Goal: Information Seeking & Learning: Learn about a topic

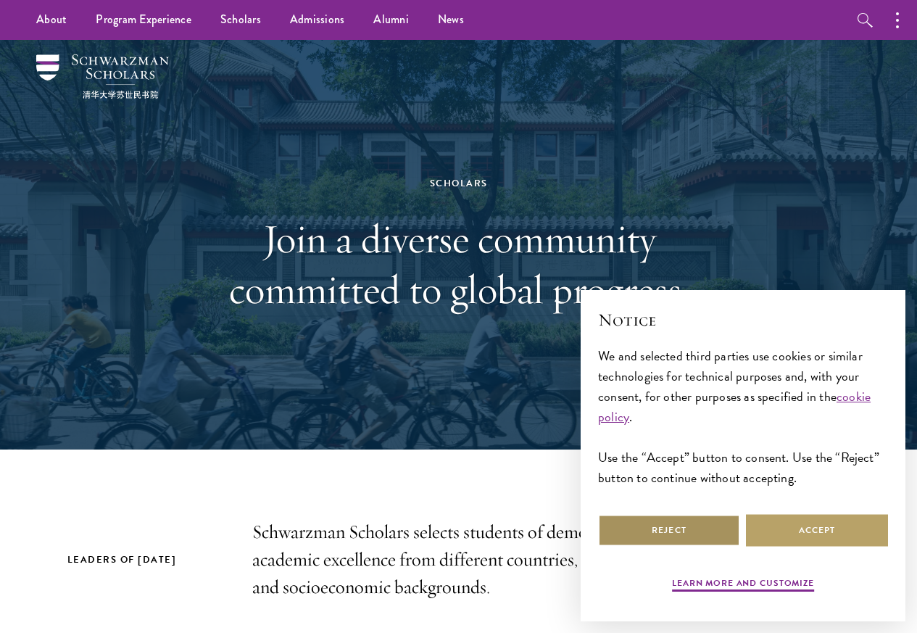
click at [659, 526] on button "Reject" at bounding box center [669, 530] width 142 height 33
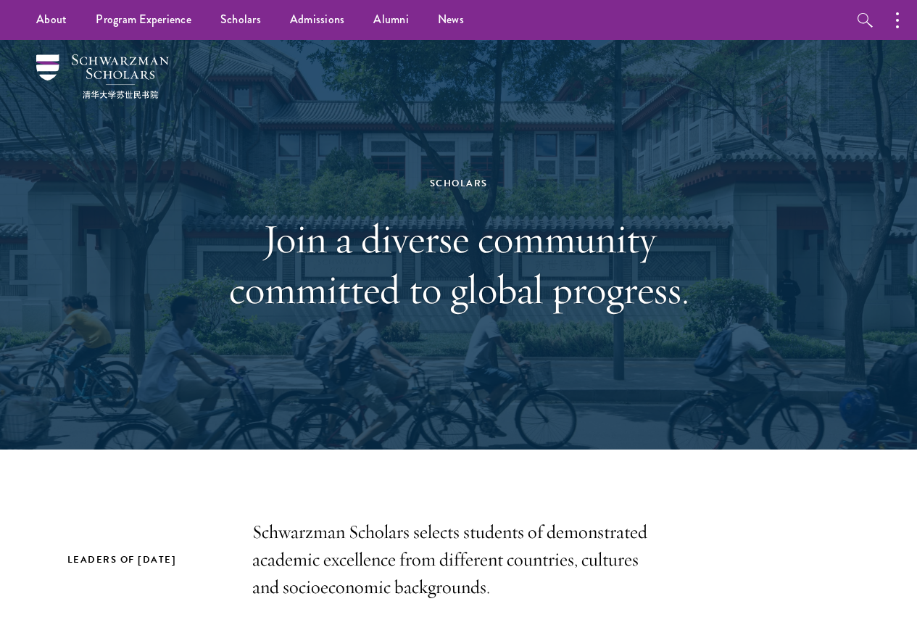
click at [662, 526] on p "Schwarzman Scholars selects students of demonstrated academic excellence from d…" at bounding box center [458, 559] width 413 height 83
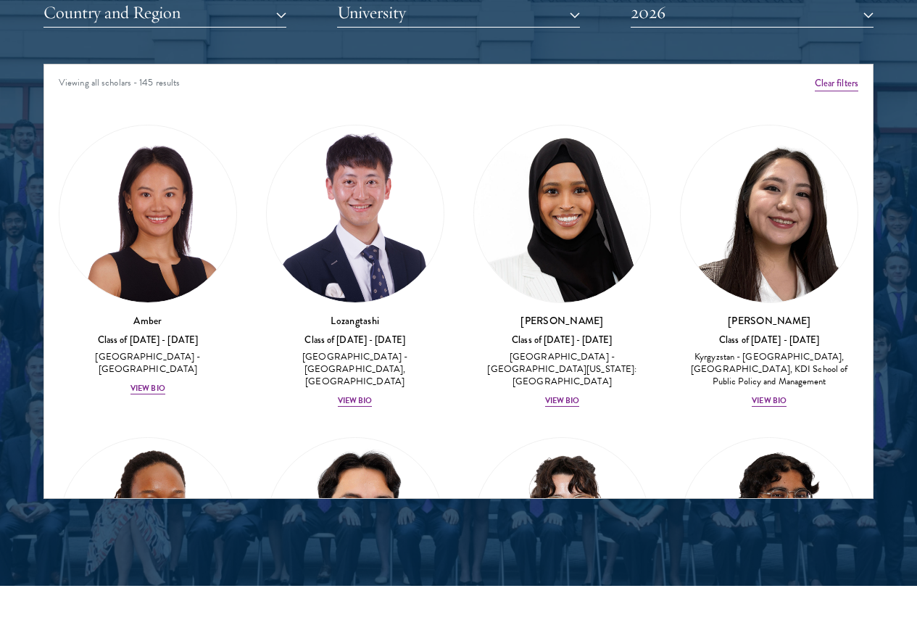
scroll to position [2261, 0]
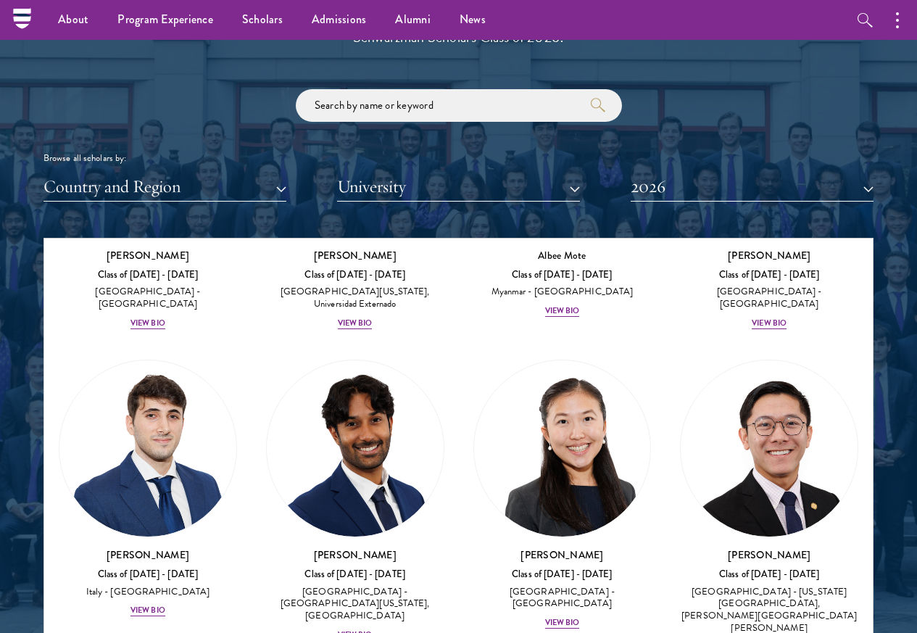
scroll to position [7420, 0]
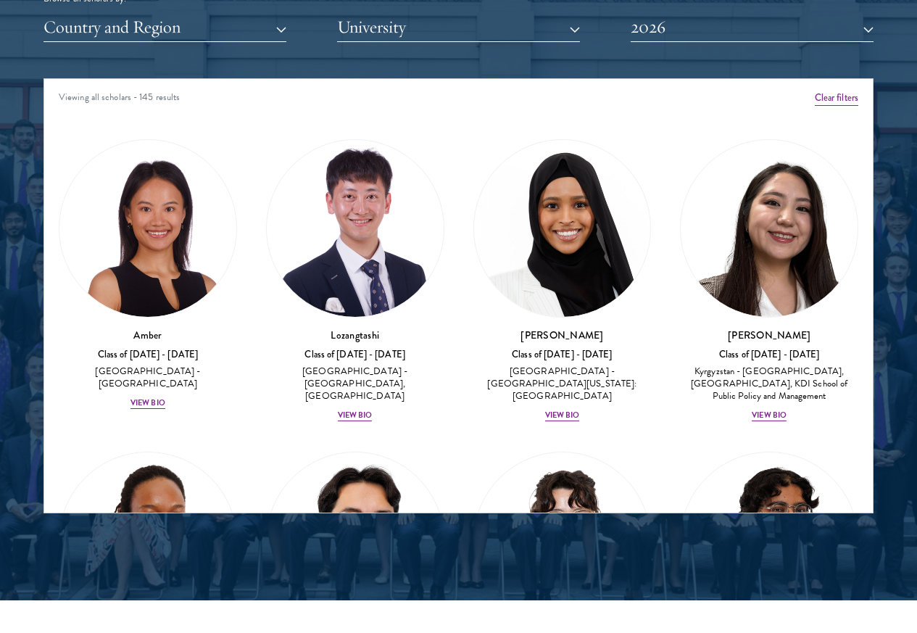
scroll to position [1826, 0]
